Goal: Task Accomplishment & Management: Manage account settings

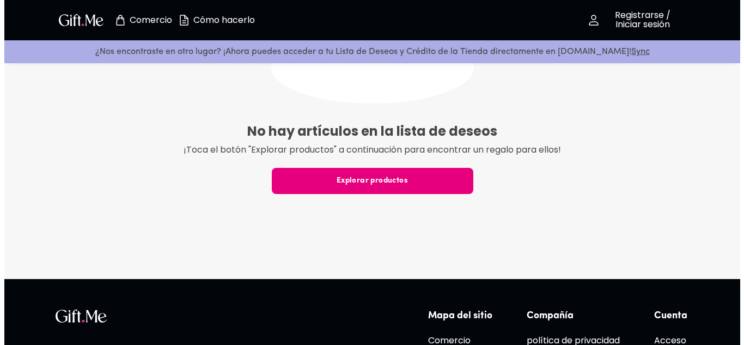
scroll to position [226, 0]
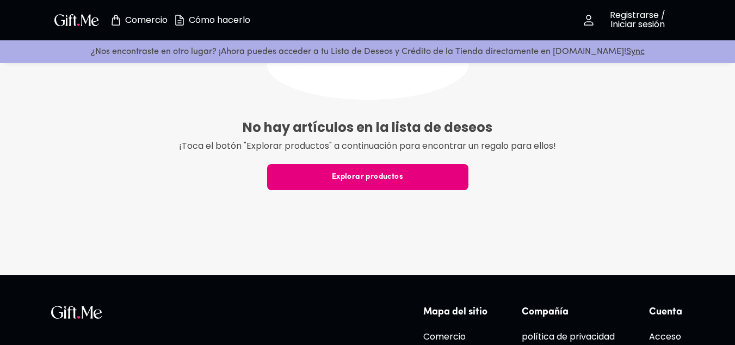
click at [621, 15] on font "Registrarse / Iniciar sesión" at bounding box center [638, 20] width 56 height 22
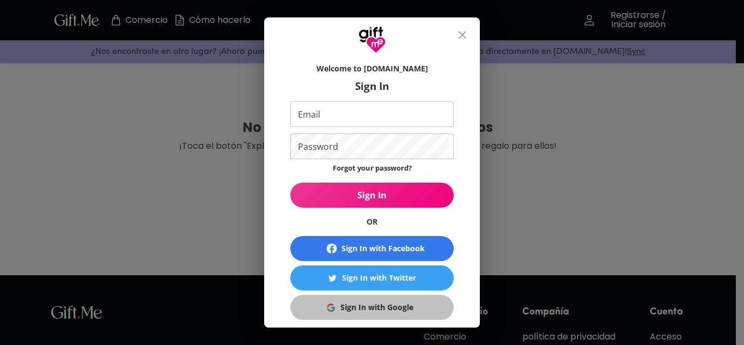
click at [345, 304] on div "Sign In with Google" at bounding box center [376, 307] width 73 height 12
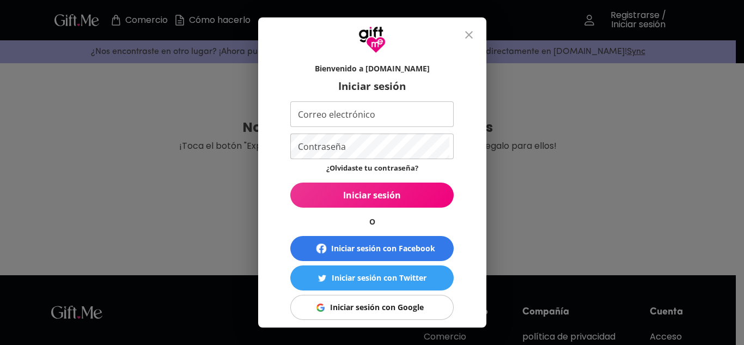
scroll to position [0, 0]
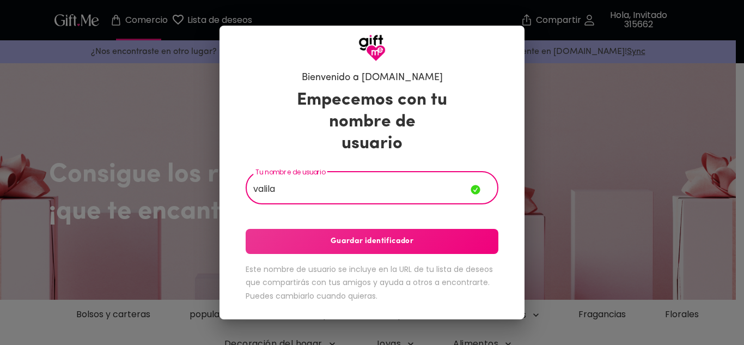
type input "valila"
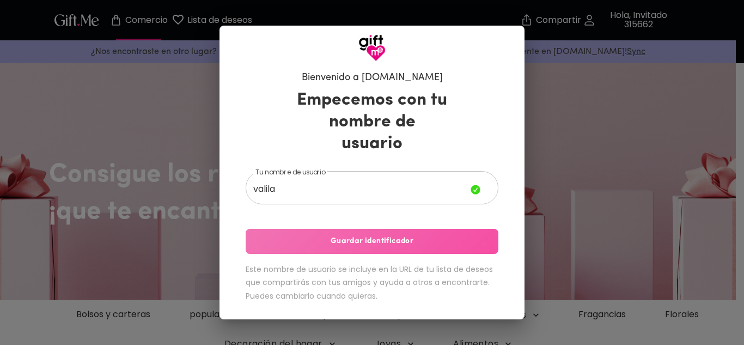
click at [455, 235] on span "Guardar identificador" at bounding box center [372, 241] width 253 height 12
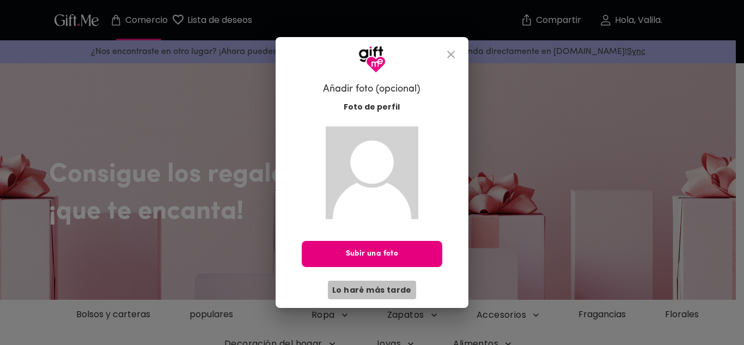
click at [383, 286] on font "Lo haré más tarde" at bounding box center [371, 289] width 79 height 11
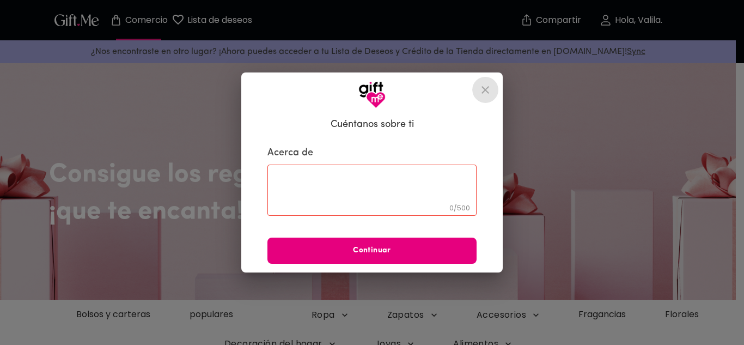
click at [484, 85] on icon "cerca" at bounding box center [484, 89] width 13 height 13
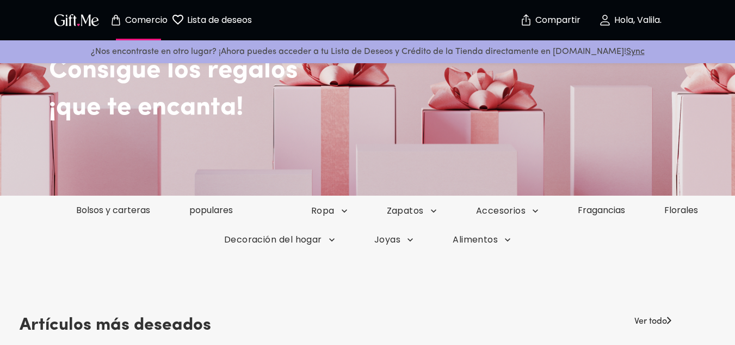
scroll to position [105, 0]
